Goal: Navigation & Orientation: Find specific page/section

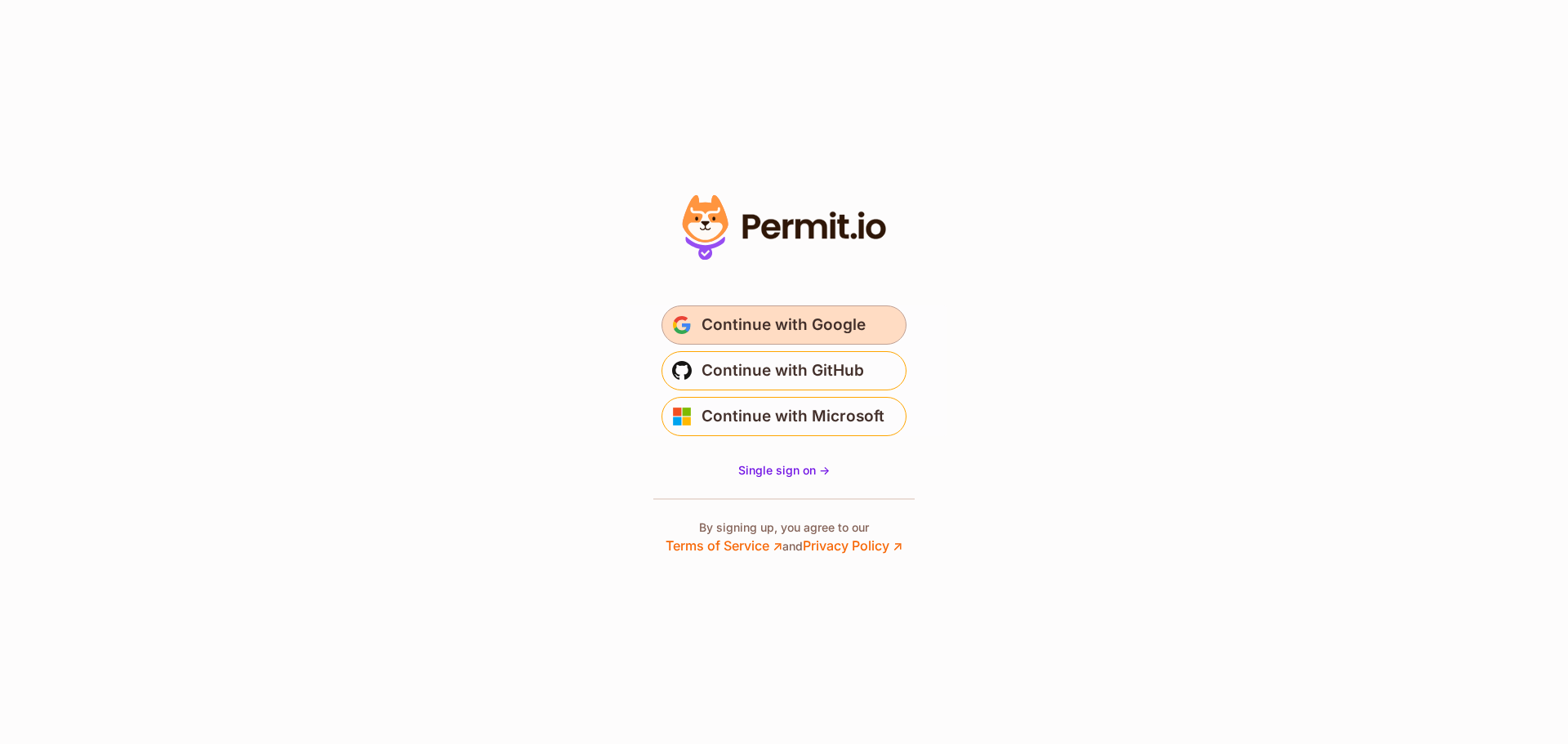
click at [782, 327] on span "Continue with Google" at bounding box center [783, 325] width 164 height 26
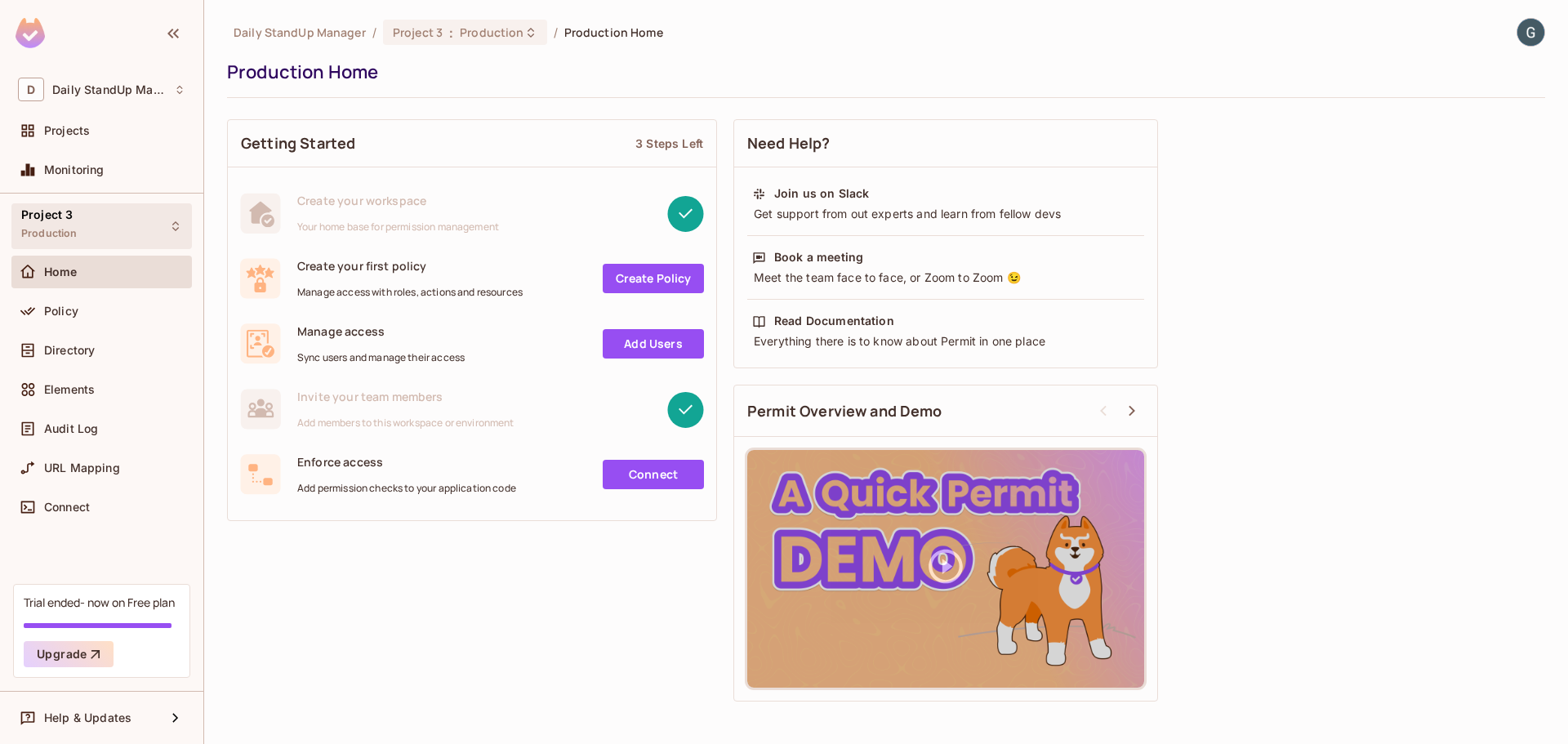
click at [117, 227] on div "Project 3 Production" at bounding box center [102, 226] width 181 height 45
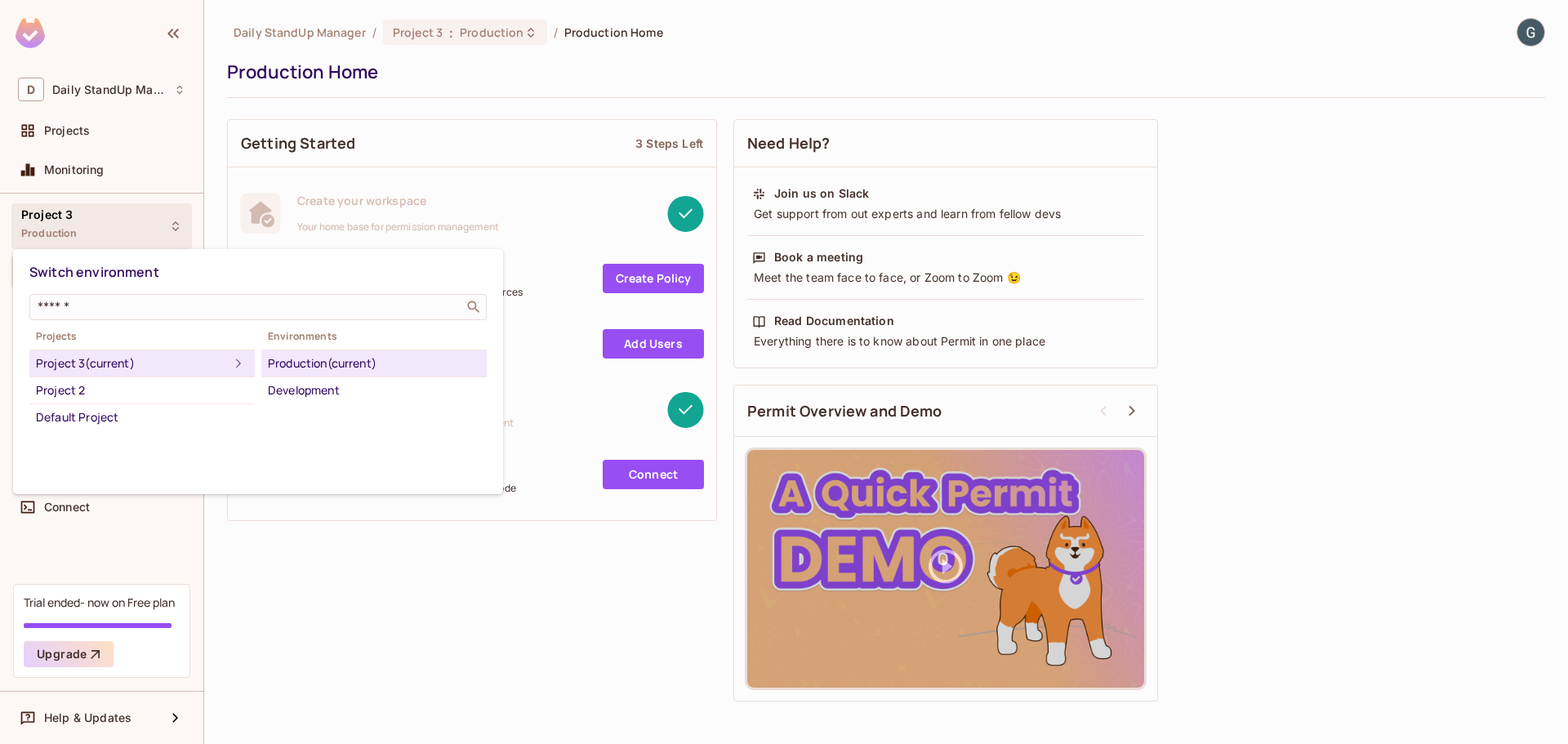
click at [571, 68] on div at bounding box center [784, 372] width 1568 height 744
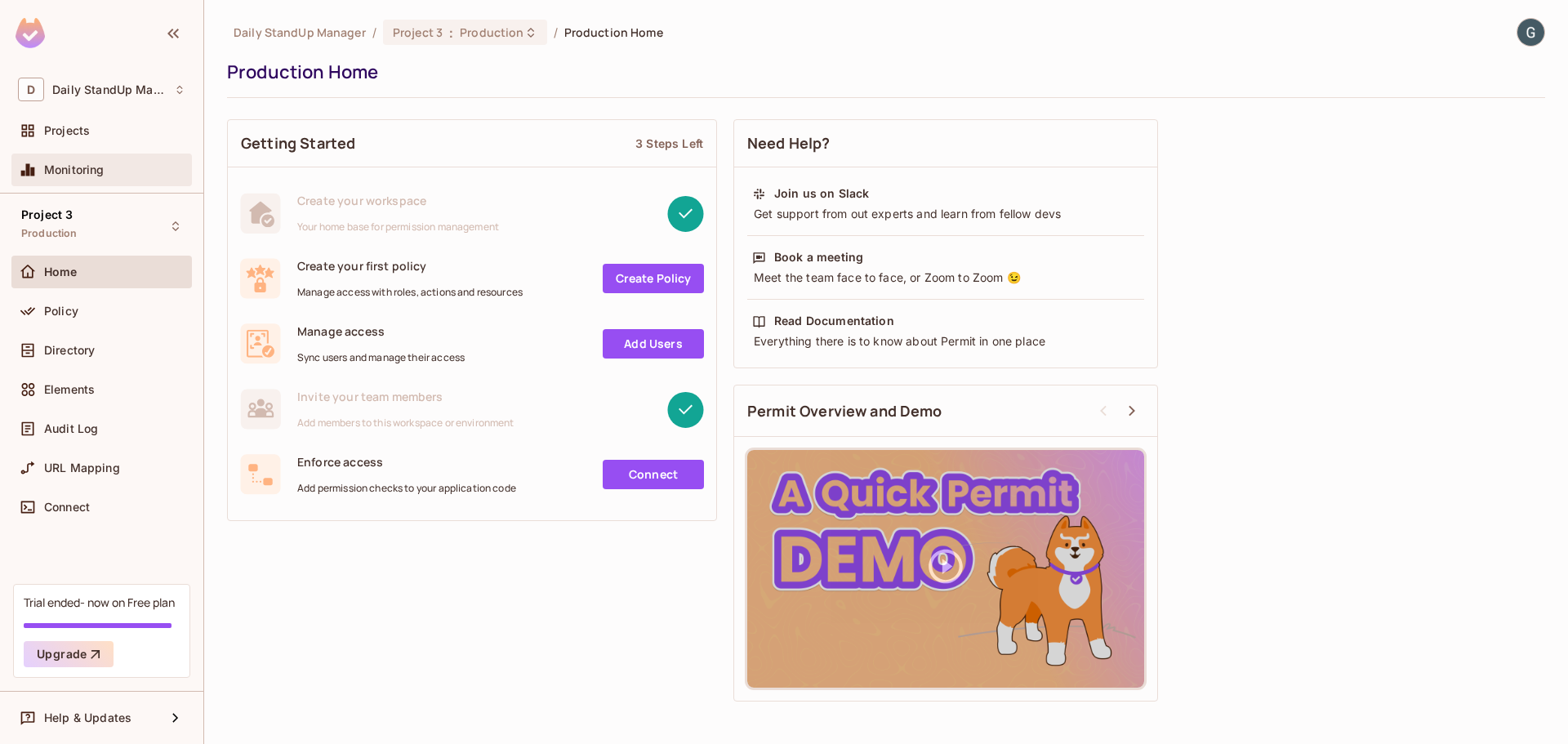
click at [99, 175] on span "Monitoring" at bounding box center [74, 170] width 60 height 13
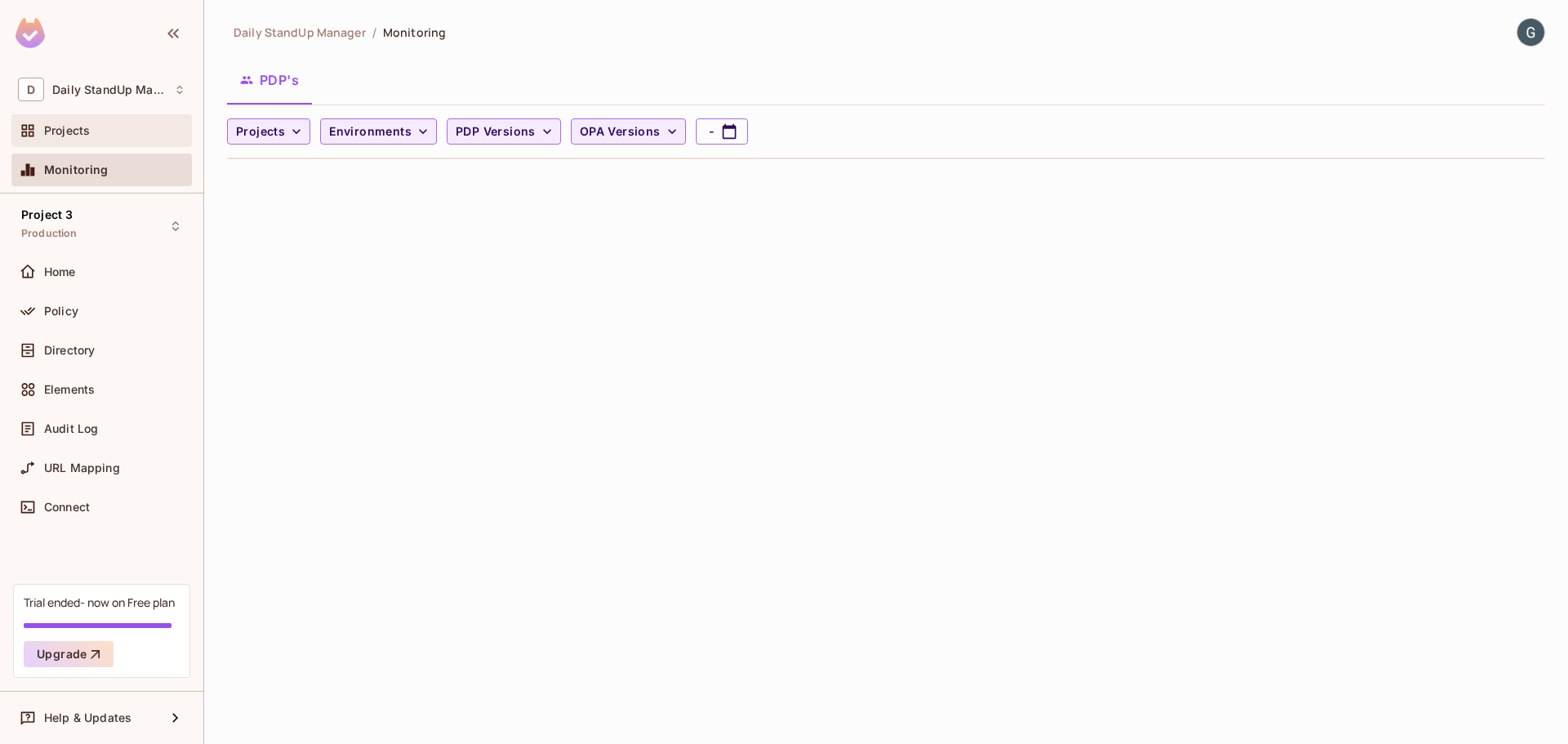
click at [96, 126] on div "Projects" at bounding box center [114, 130] width 141 height 13
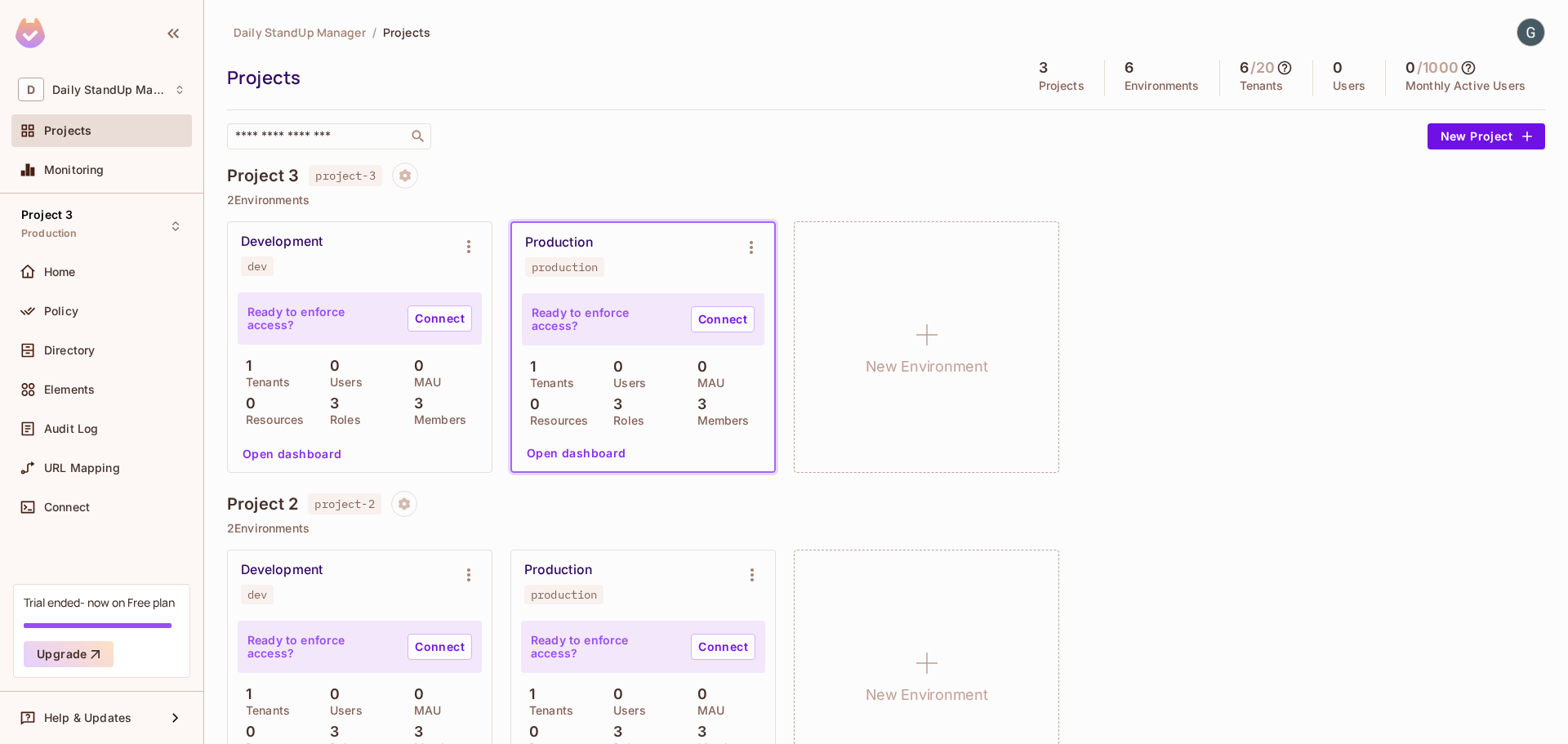
drag, startPoint x: 805, startPoint y: 108, endPoint x: 823, endPoint y: 108, distance: 18.0
click at [811, 105] on div "Daily StandUp Manager / Projects Projects 3 Projects 6 Environments 6 / 20 Tena…" at bounding box center [886, 84] width 1318 height 132
click at [885, 133] on div "​" at bounding box center [823, 136] width 1192 height 26
click at [678, 127] on div "​" at bounding box center [823, 136] width 1192 height 26
click at [84, 179] on div "Monitoring" at bounding box center [102, 170] width 168 height 20
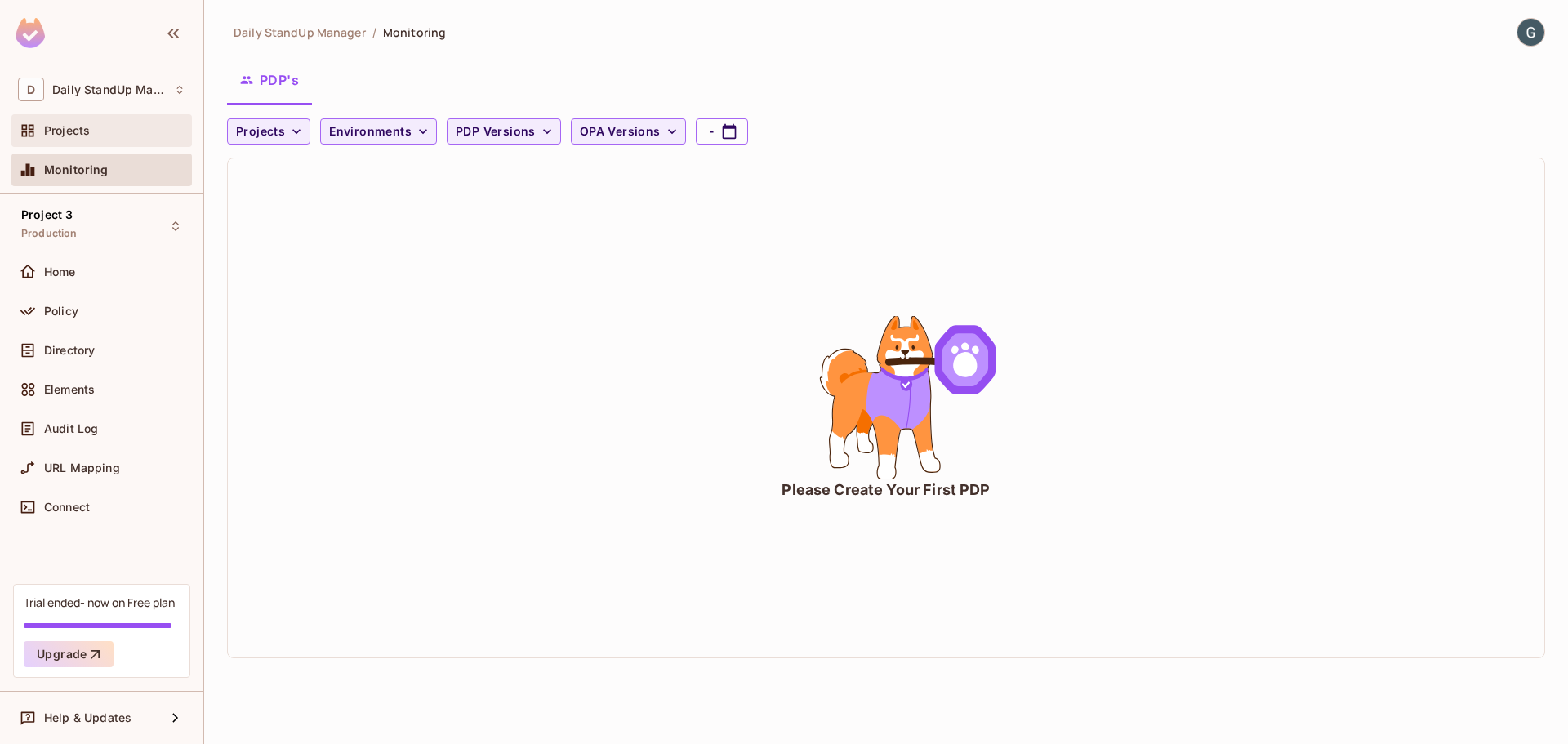
click at [97, 136] on div "Projects" at bounding box center [114, 130] width 141 height 13
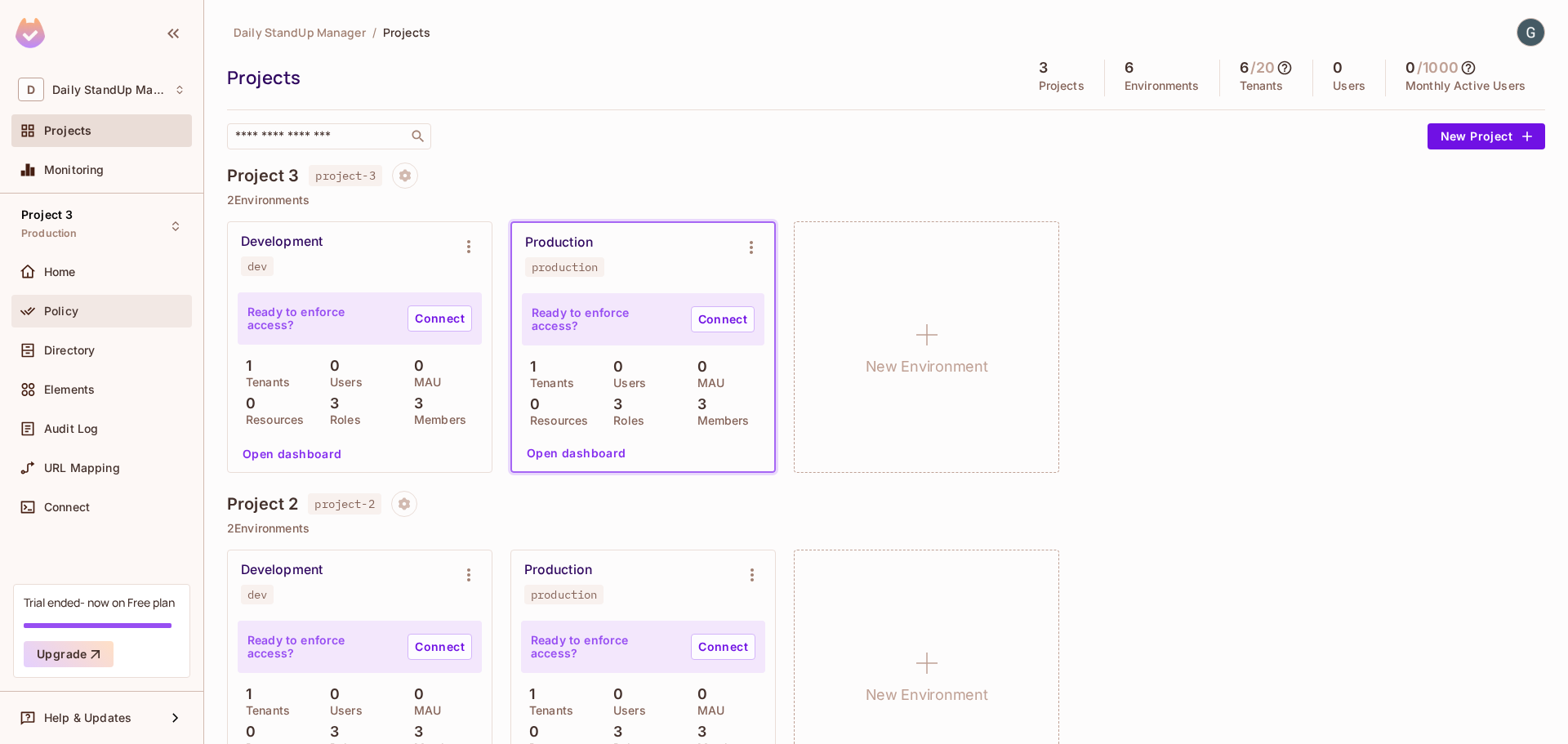
click at [68, 296] on div "Policy" at bounding box center [102, 312] width 181 height 33
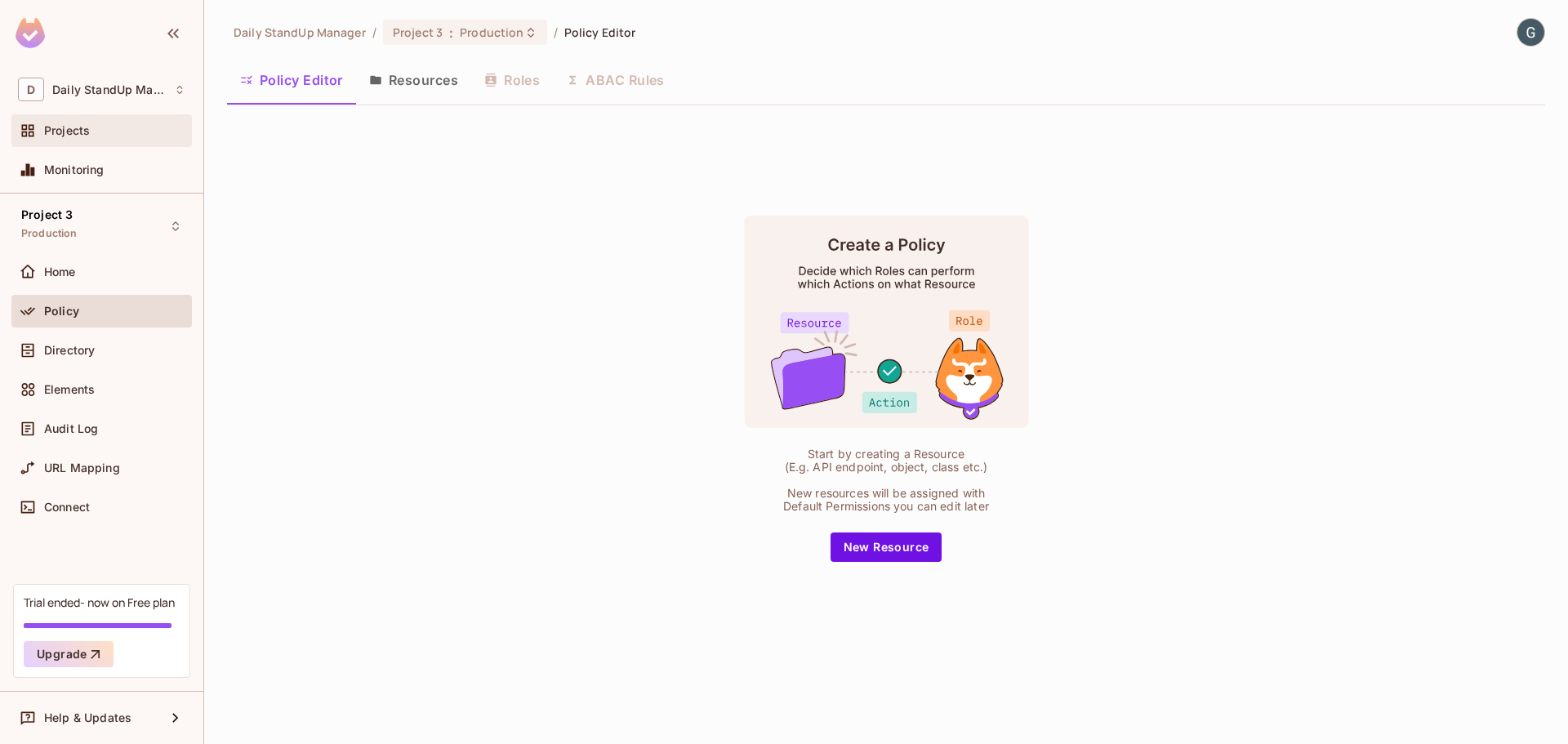
click at [100, 133] on div "Projects" at bounding box center [114, 130] width 141 height 13
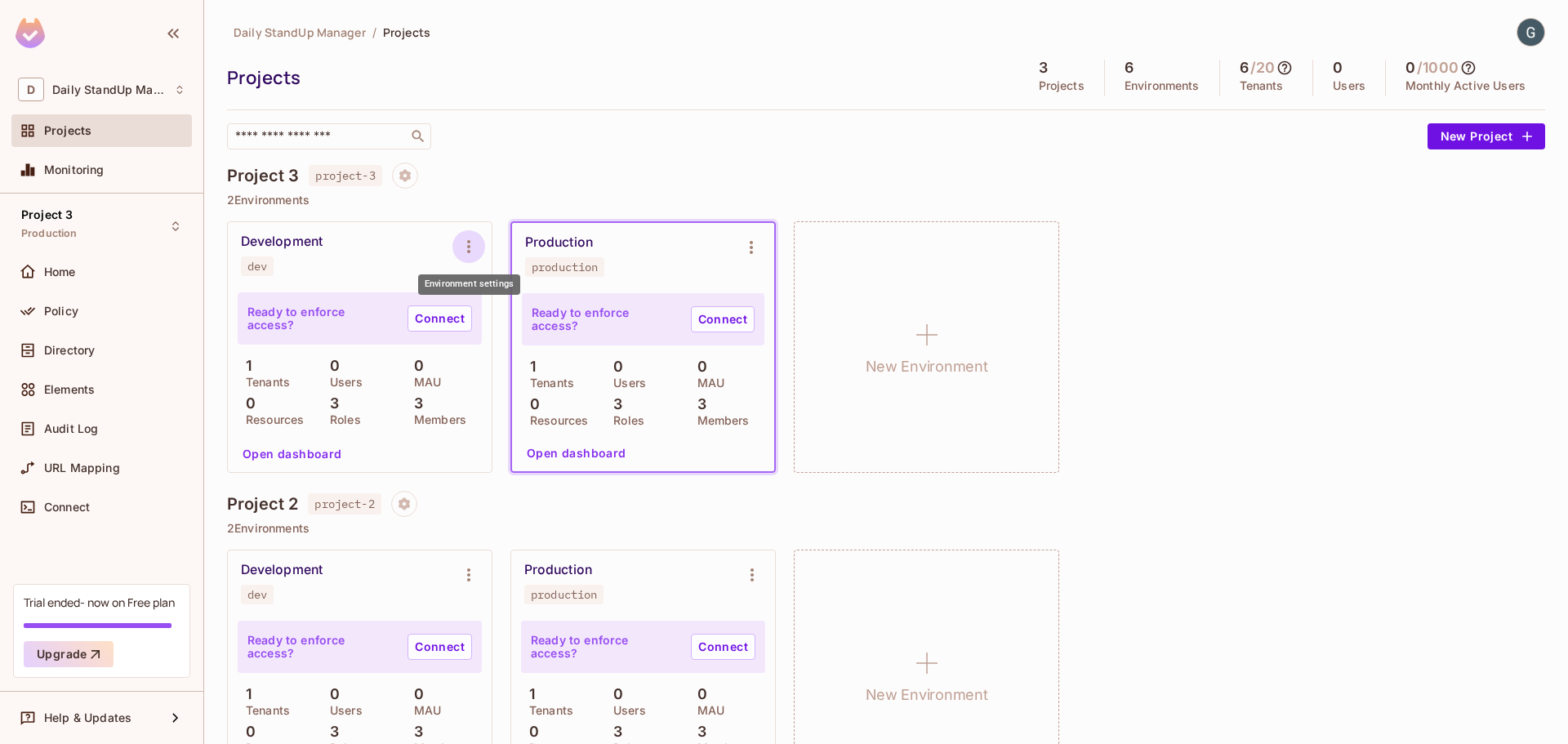
click at [459, 248] on icon "Environment settings" at bounding box center [468, 246] width 20 height 20
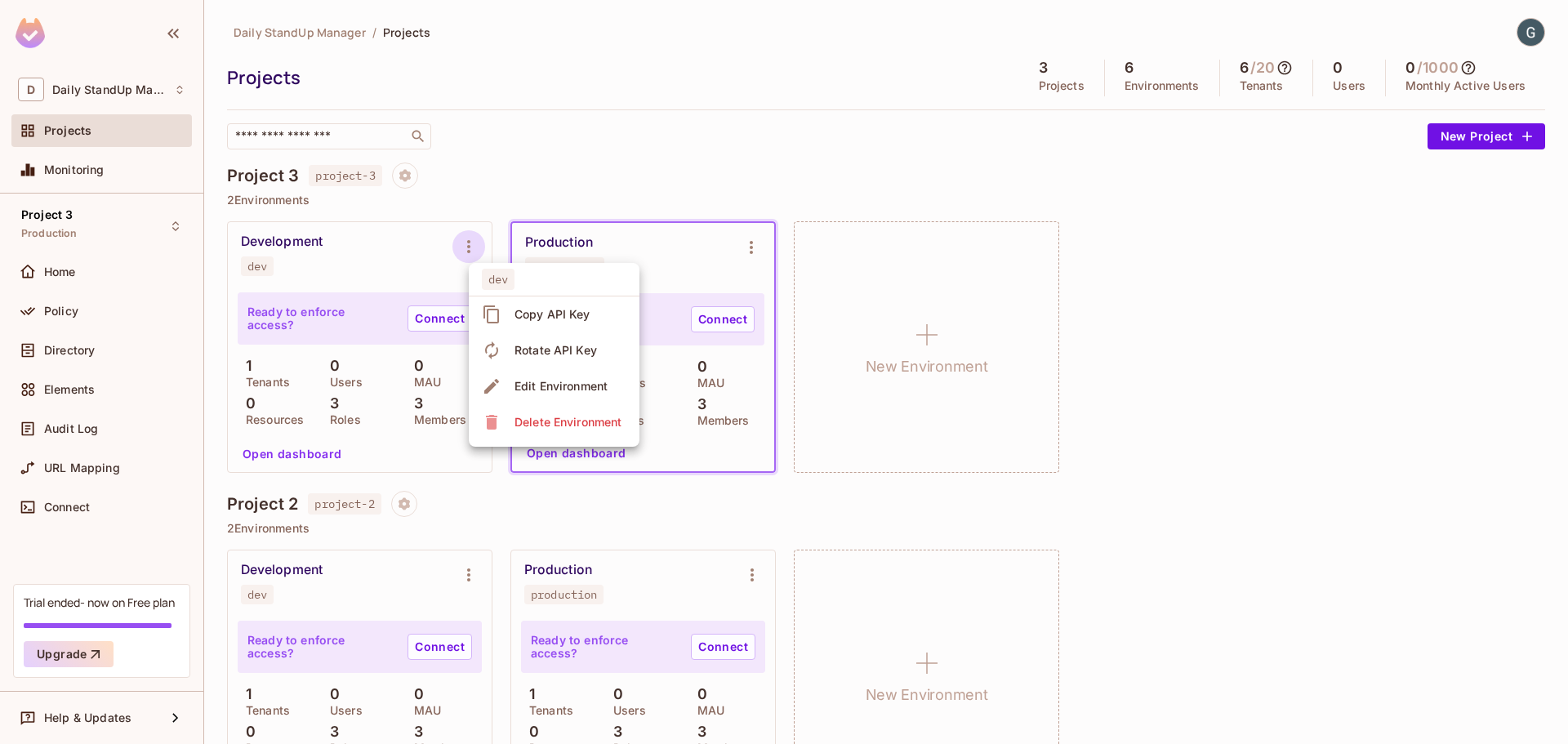
drag, startPoint x: 596, startPoint y: 155, endPoint x: 541, endPoint y: 161, distance: 55.3
click at [591, 155] on div at bounding box center [784, 372] width 1568 height 744
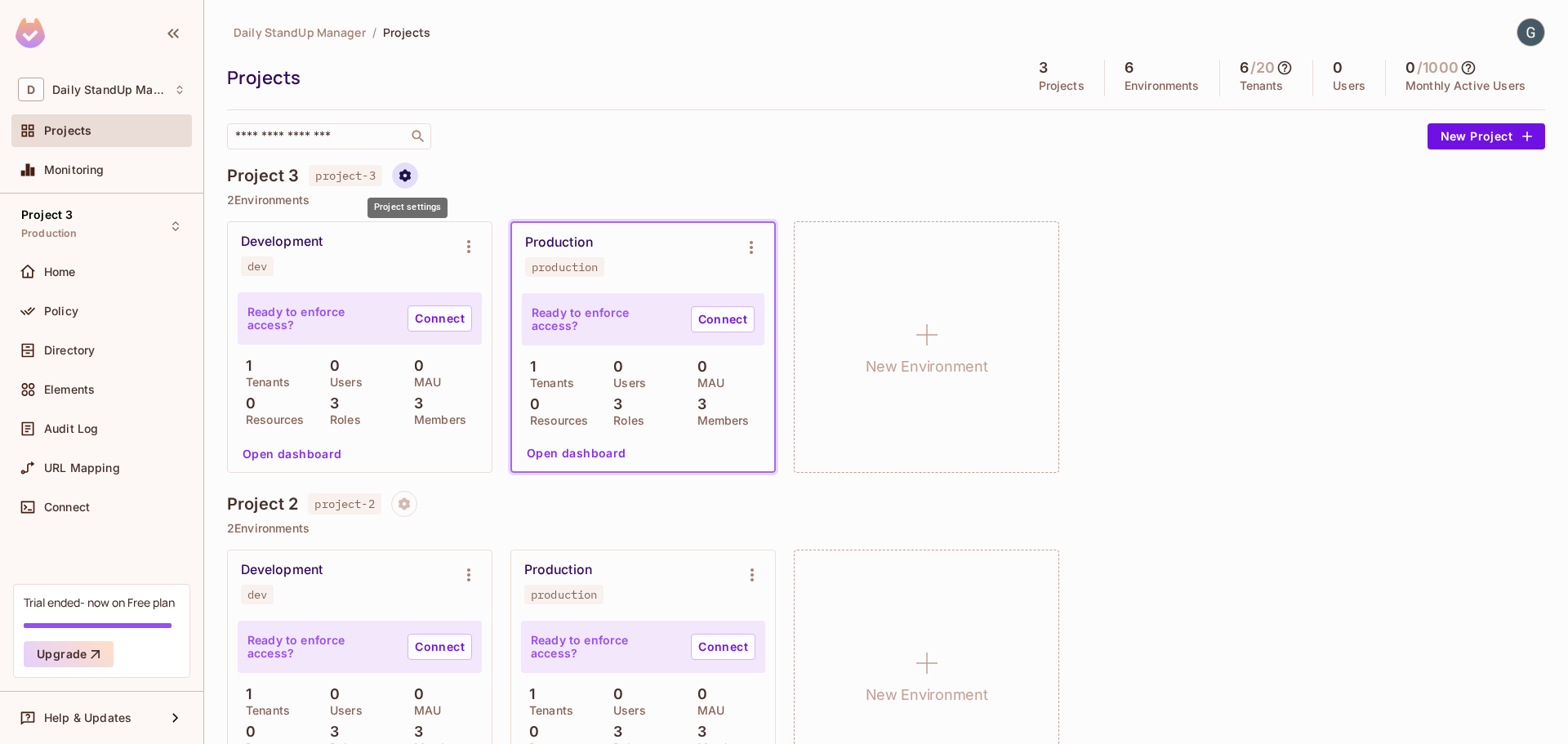
click at [407, 177] on icon "Project settings" at bounding box center [404, 175] width 15 height 15
click at [693, 136] on div at bounding box center [784, 372] width 1568 height 744
click at [463, 457] on div "Open dashboard" at bounding box center [359, 454] width 246 height 26
click at [442, 418] on p "Members" at bounding box center [436, 419] width 60 height 13
click at [308, 458] on button "Open dashboard" at bounding box center [292, 454] width 113 height 26
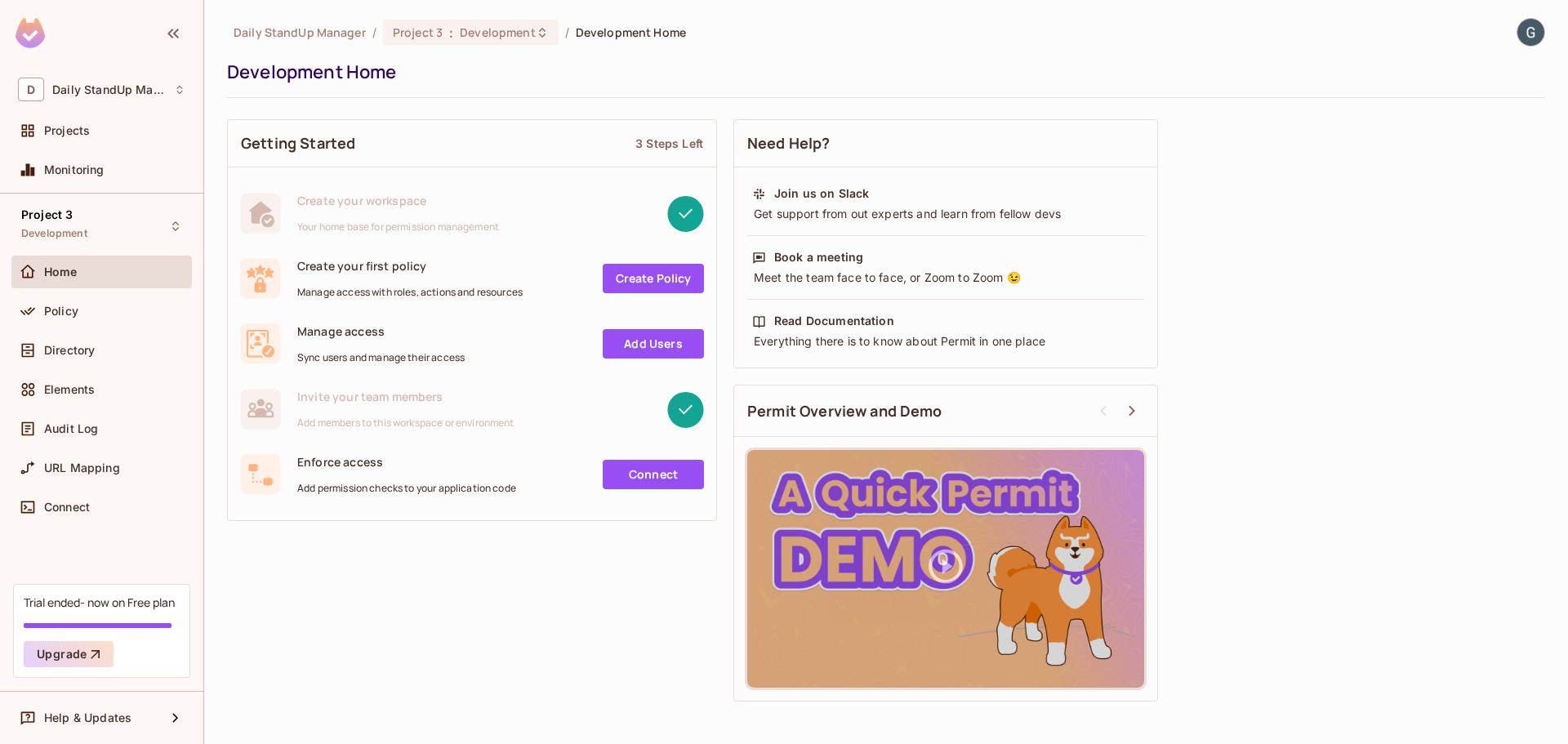
click at [470, 547] on div "Getting Started 3 Steps Left Create your workspace Your home base for permissio…" at bounding box center [886, 411] width 1318 height 599
click at [657, 705] on div "Getting Started 3 Steps Left Create your workspace Your home base for permissio…" at bounding box center [886, 411] width 1318 height 599
click at [571, 133] on div "Getting Started 3 Steps Left" at bounding box center [472, 143] width 488 height 47
